Goal: Task Accomplishment & Management: Use online tool/utility

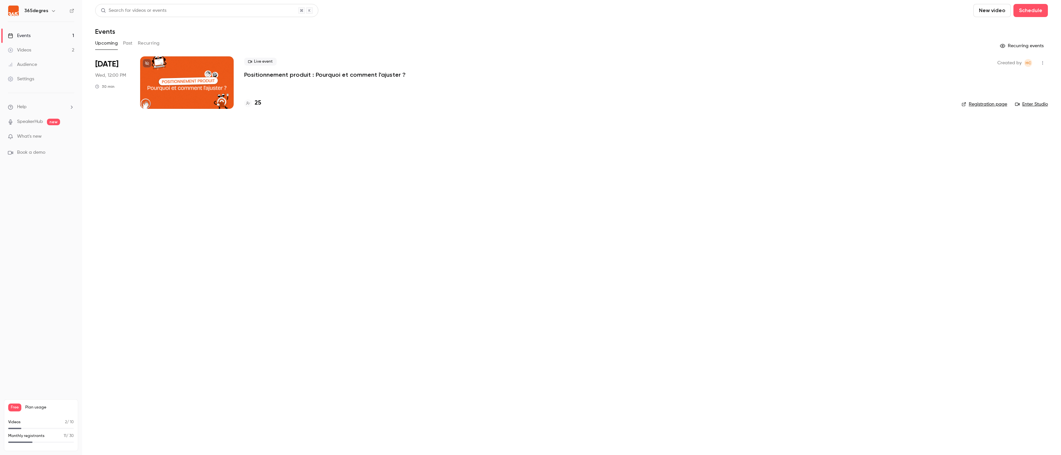
click at [256, 103] on h4 "25" at bounding box center [258, 103] width 7 height 9
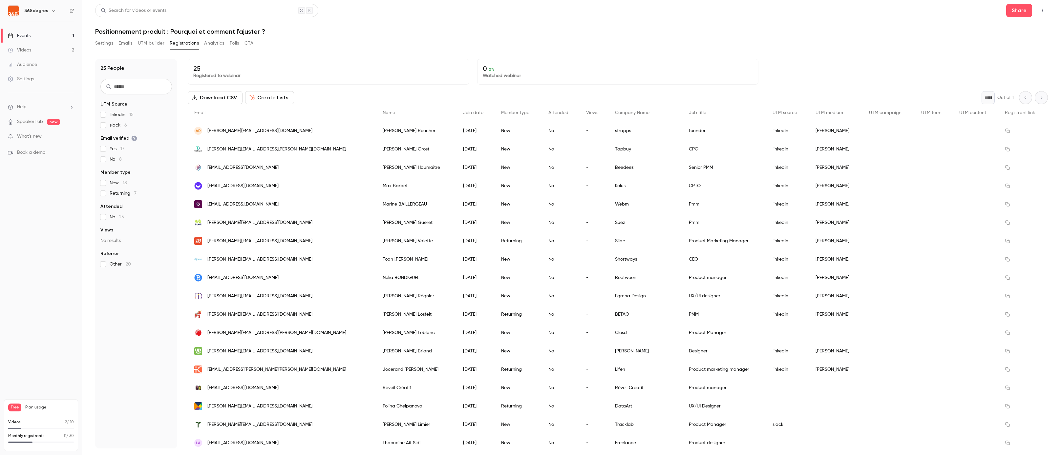
click at [156, 44] on button "UTM builder" at bounding box center [151, 43] width 27 height 10
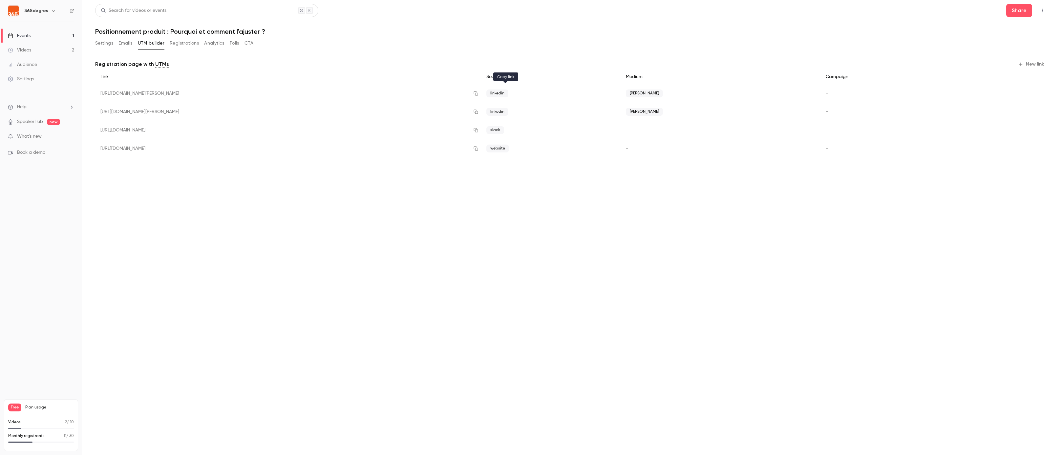
click at [478, 93] on icon "button" at bounding box center [475, 93] width 5 height 5
click at [40, 34] on link "Events 1" at bounding box center [41, 36] width 82 height 14
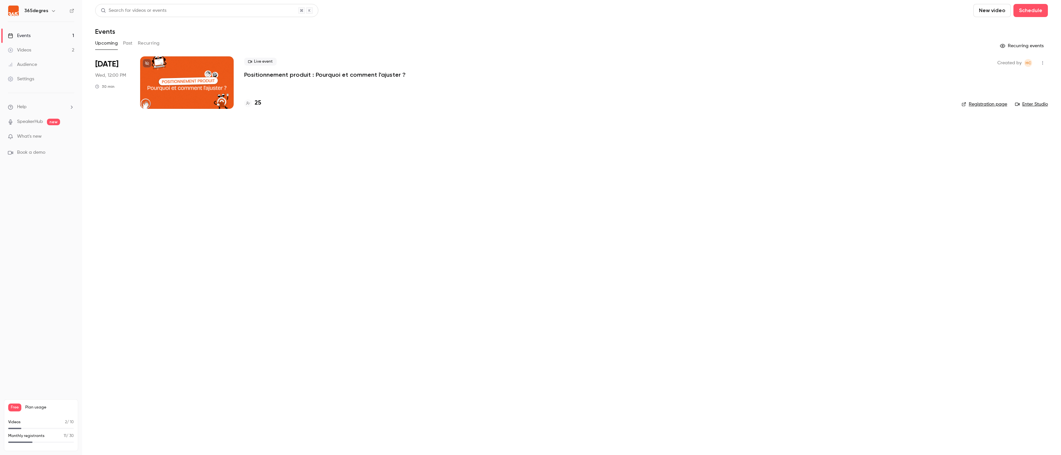
click at [259, 103] on h4 "25" at bounding box center [258, 103] width 7 height 9
